Goal: Navigation & Orientation: Find specific page/section

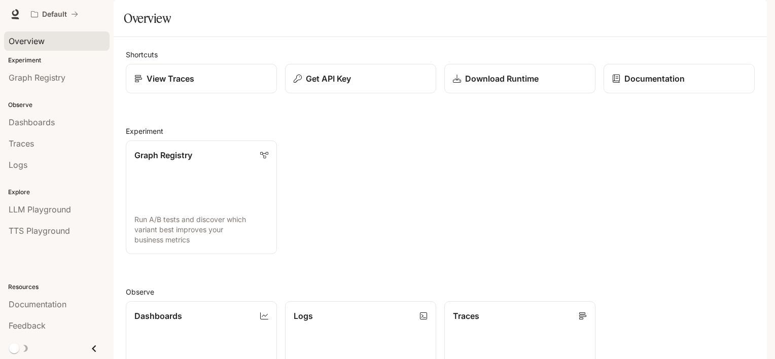
click at [36, 37] on span "Overview" at bounding box center [27, 41] width 36 height 12
click at [31, 79] on span "Graph Registry" at bounding box center [37, 77] width 57 height 12
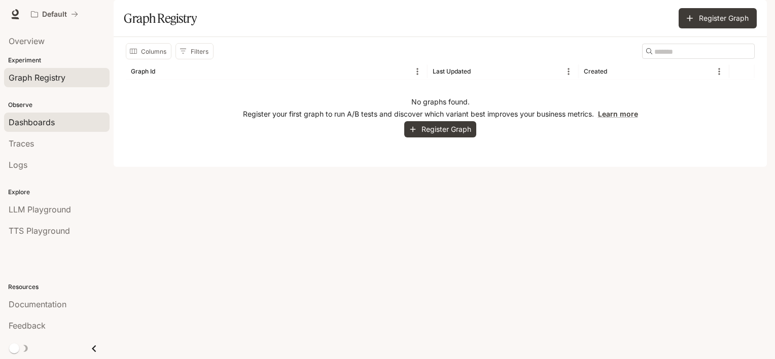
click at [34, 126] on span "Dashboards" at bounding box center [32, 122] width 46 height 12
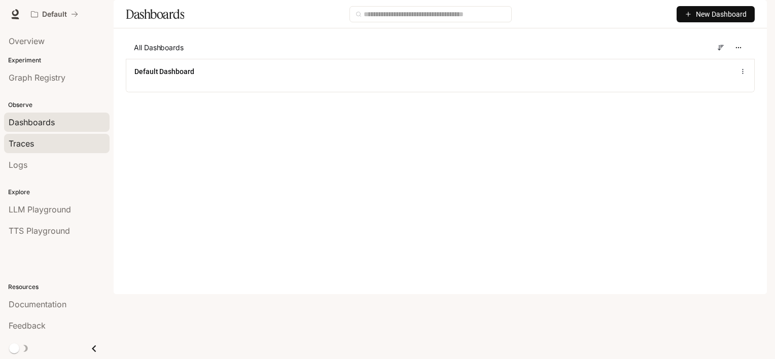
click at [31, 143] on span "Traces" at bounding box center [21, 143] width 25 height 12
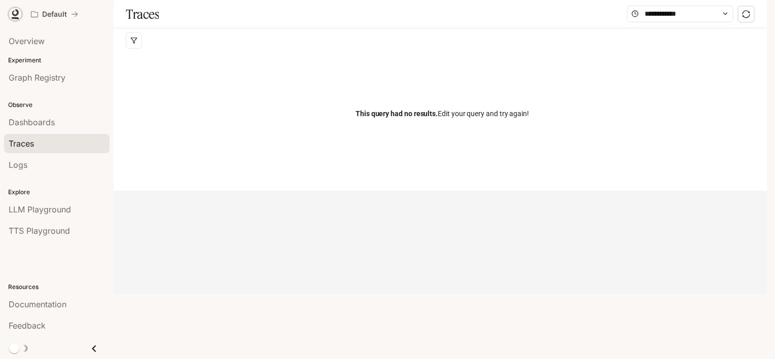
click at [16, 13] on icon at bounding box center [15, 14] width 10 height 10
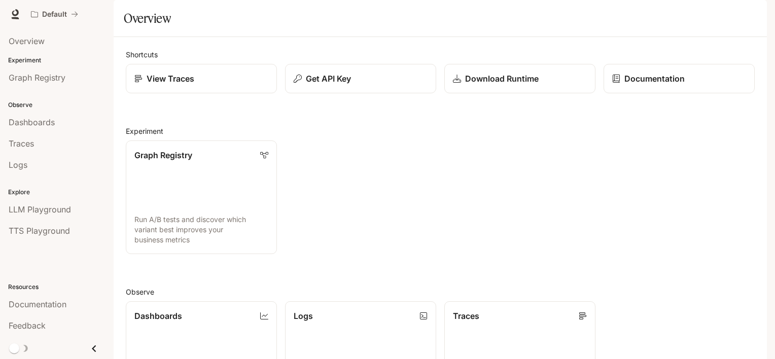
click at [413, 167] on div "Graph Registry Run A/B tests and discover which variant best improves your busi…" at bounding box center [436, 193] width 637 height 122
click at [188, 85] on p "View Traces" at bounding box center [170, 78] width 48 height 12
